Goal: Task Accomplishment & Management: Manage account settings

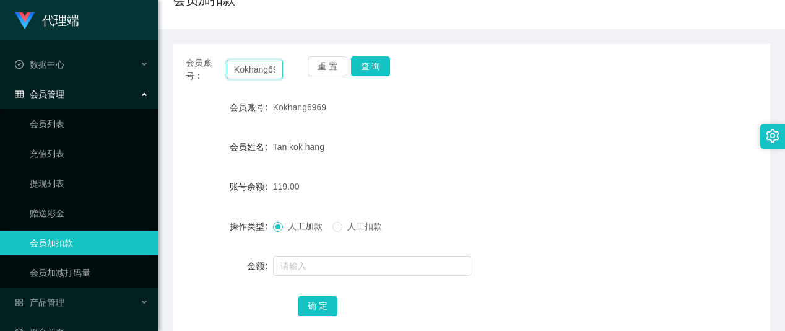
scroll to position [0, 11]
drag, startPoint x: 234, startPoint y: 68, endPoint x: 320, endPoint y: 71, distance: 85.5
click at [320, 71] on div "会员账号： Kokhang6969 重 置 查 询" at bounding box center [471, 69] width 597 height 26
paste input "Zoeylim"
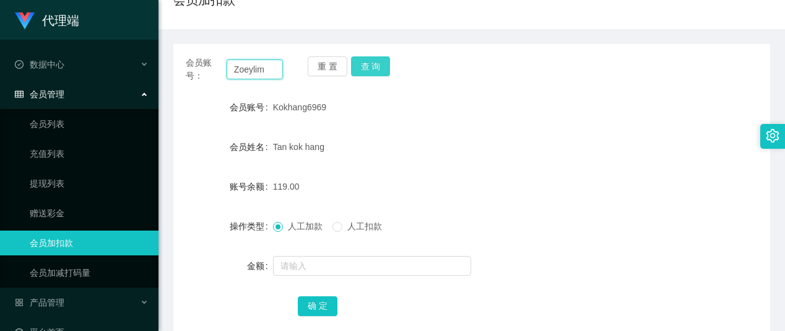
type input "Zoeylim"
click at [372, 66] on button "查 询" at bounding box center [371, 66] width 40 height 20
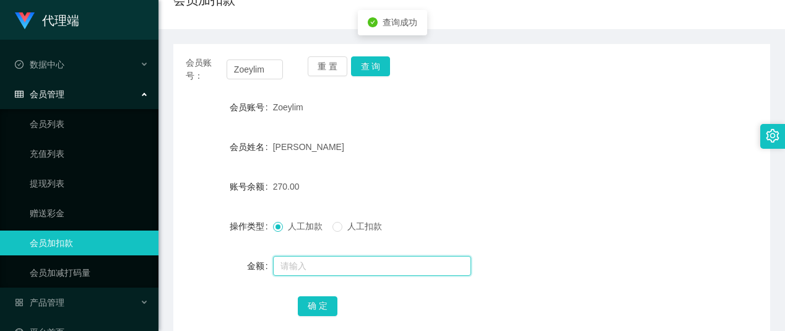
click at [313, 266] on input "text" at bounding box center [372, 266] width 198 height 20
type input "24"
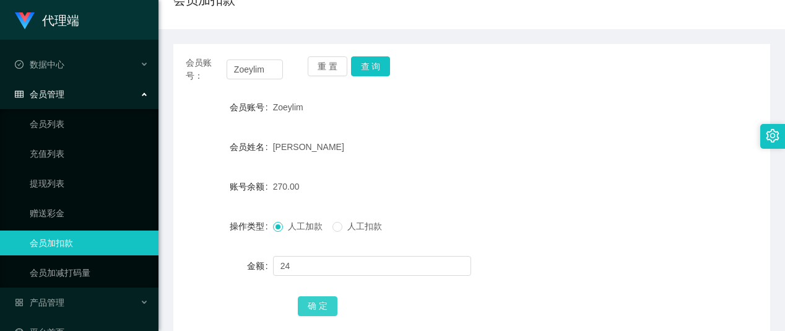
click at [313, 308] on button "确 定" at bounding box center [318, 306] width 40 height 20
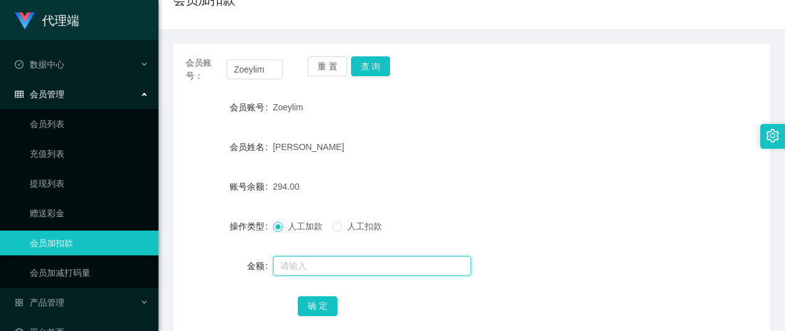
click at [302, 271] on input "text" at bounding box center [372, 266] width 198 height 20
type input "8"
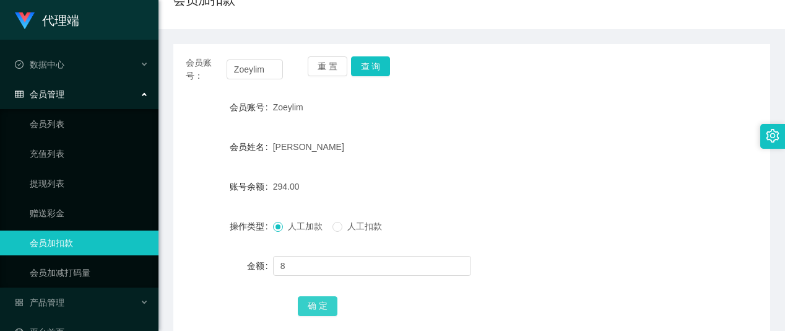
click at [315, 303] on button "确 定" at bounding box center [318, 306] width 40 height 20
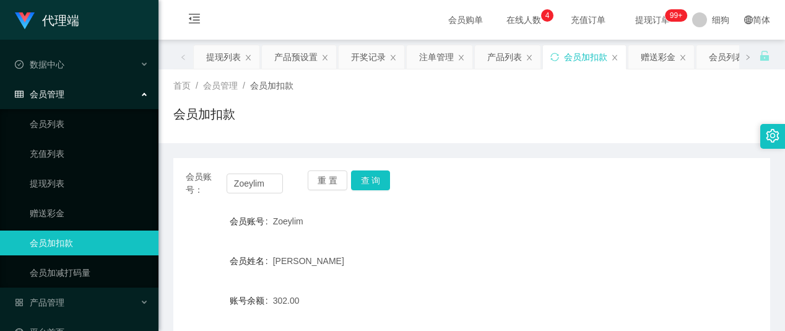
click at [634, 25] on span "提现订单 99+" at bounding box center [653, 20] width 64 height 40
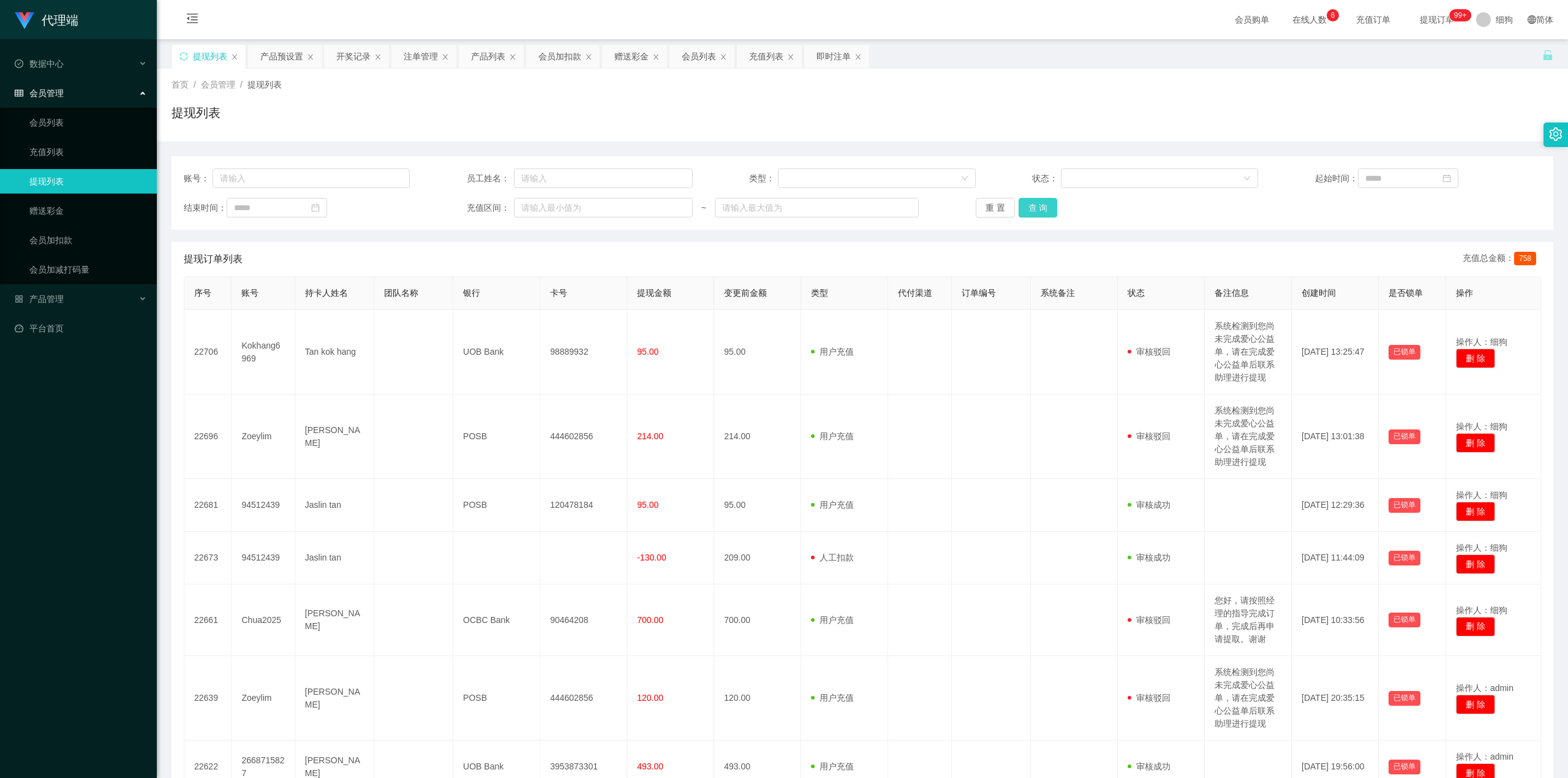
click at [776, 212] on button "查 询" at bounding box center [1038, 208] width 40 height 20
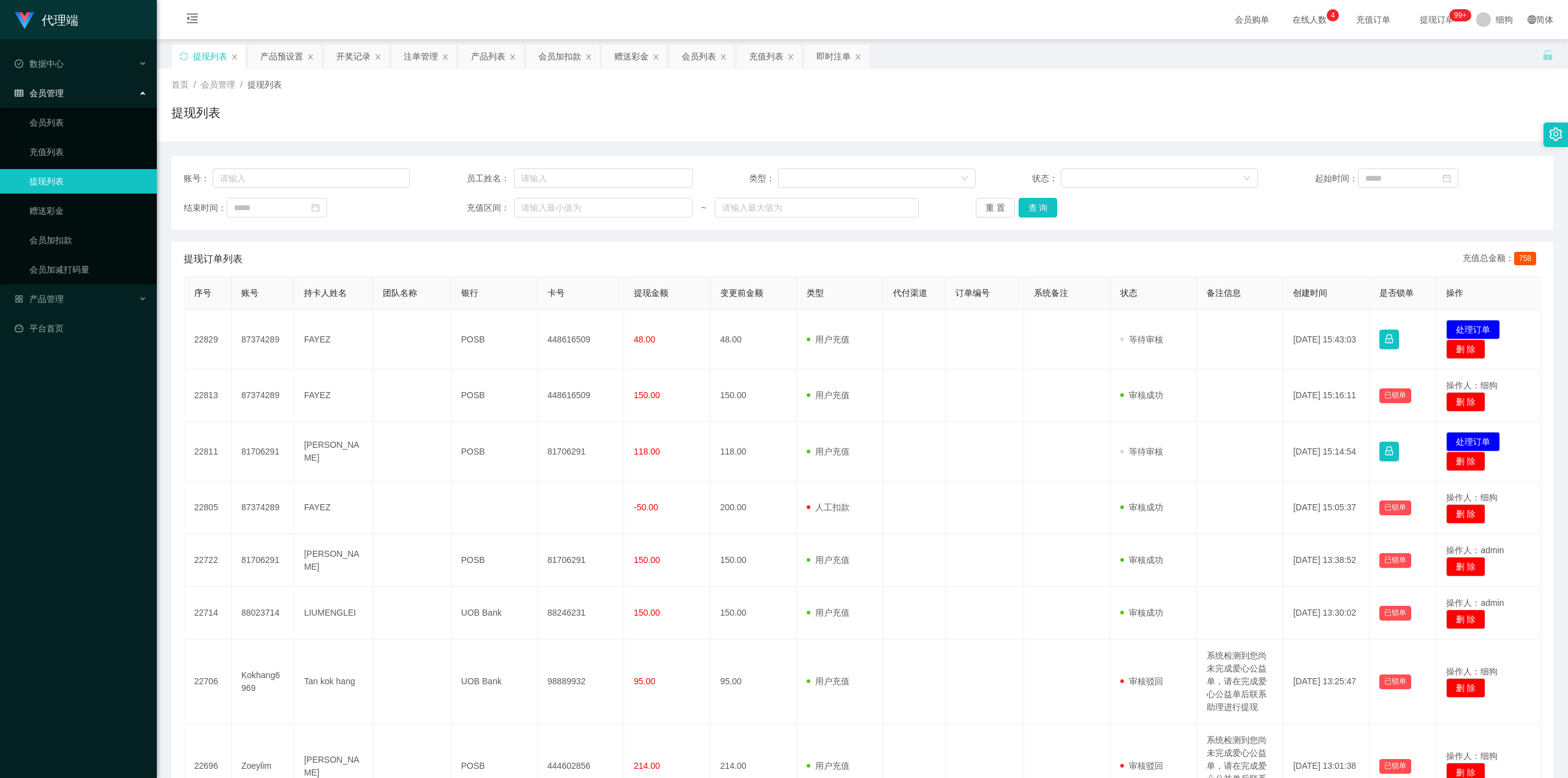
click at [776, 97] on div "首页 / 会员管理 / 提现列表 / 提现列表" at bounding box center [861, 105] width 1381 height 53
click at [776, 12] on span "在线人数 0 1 2 3 4 5 6 7 8 9 0 1 2 3 4 5 6 7 8 9 0 1 2 3 4 5 6 7 8 9" at bounding box center [1309, 20] width 63 height 40
click at [54, 169] on link "提现列表" at bounding box center [88, 181] width 118 height 25
click at [70, 230] on link "会员加扣款" at bounding box center [88, 239] width 118 height 25
